Goal: Find specific page/section: Find specific page/section

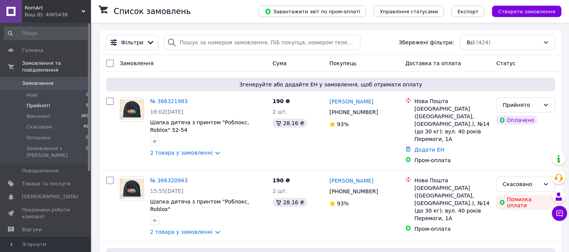
click at [36, 102] on span "Прийняті" at bounding box center [39, 105] width 24 height 7
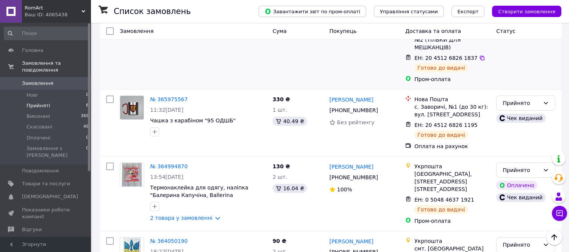
scroll to position [316, 0]
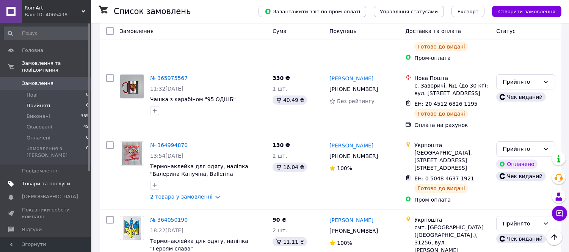
click at [31, 181] on span "Товари та послуги" at bounding box center [46, 184] width 48 height 7
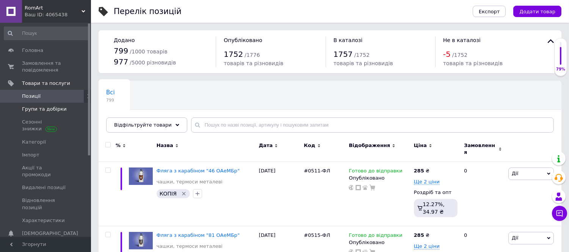
click at [42, 108] on span "Групи та добірки" at bounding box center [44, 109] width 45 height 7
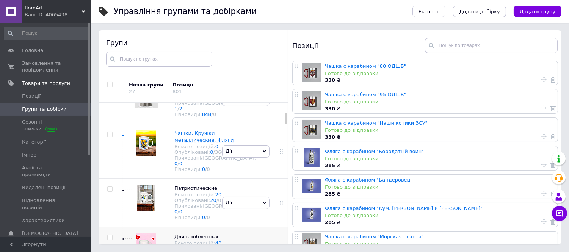
scroll to position [52, 0]
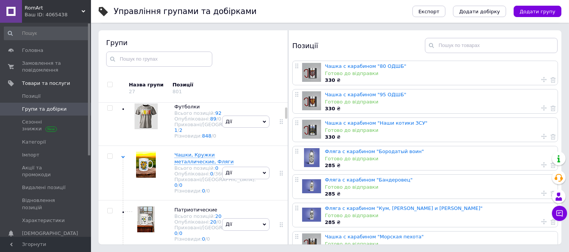
click at [181, 100] on div "Позиції 801" at bounding box center [205, 88] width 64 height 28
click at [184, 106] on span "Футболки" at bounding box center [186, 107] width 25 height 6
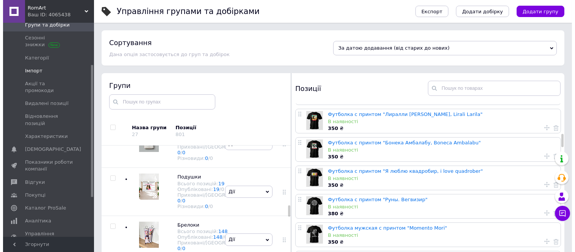
scroll to position [0, 0]
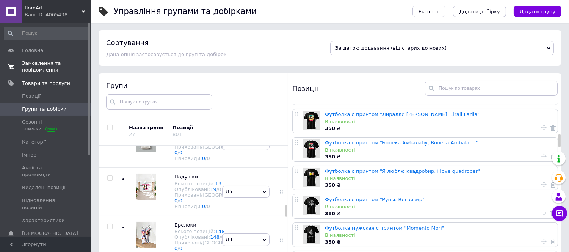
click at [51, 65] on span "Замовлення та повідомлення" at bounding box center [46, 67] width 48 height 14
